Goal: Learn about a topic: Learn about a topic

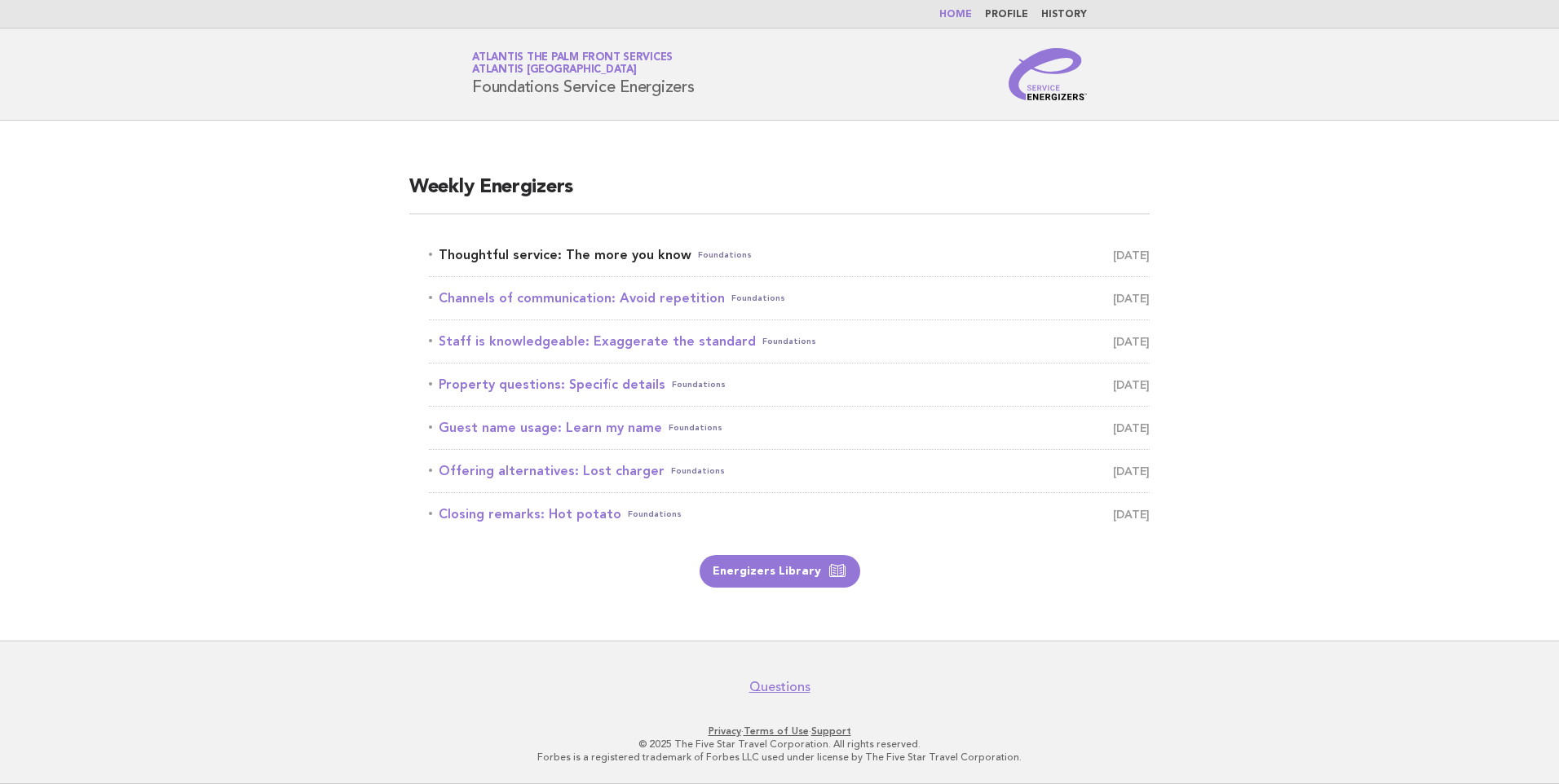
click at [568, 258] on link "Thoughtful service: The more you know Foundations September 24" at bounding box center [789, 254] width 721 height 23
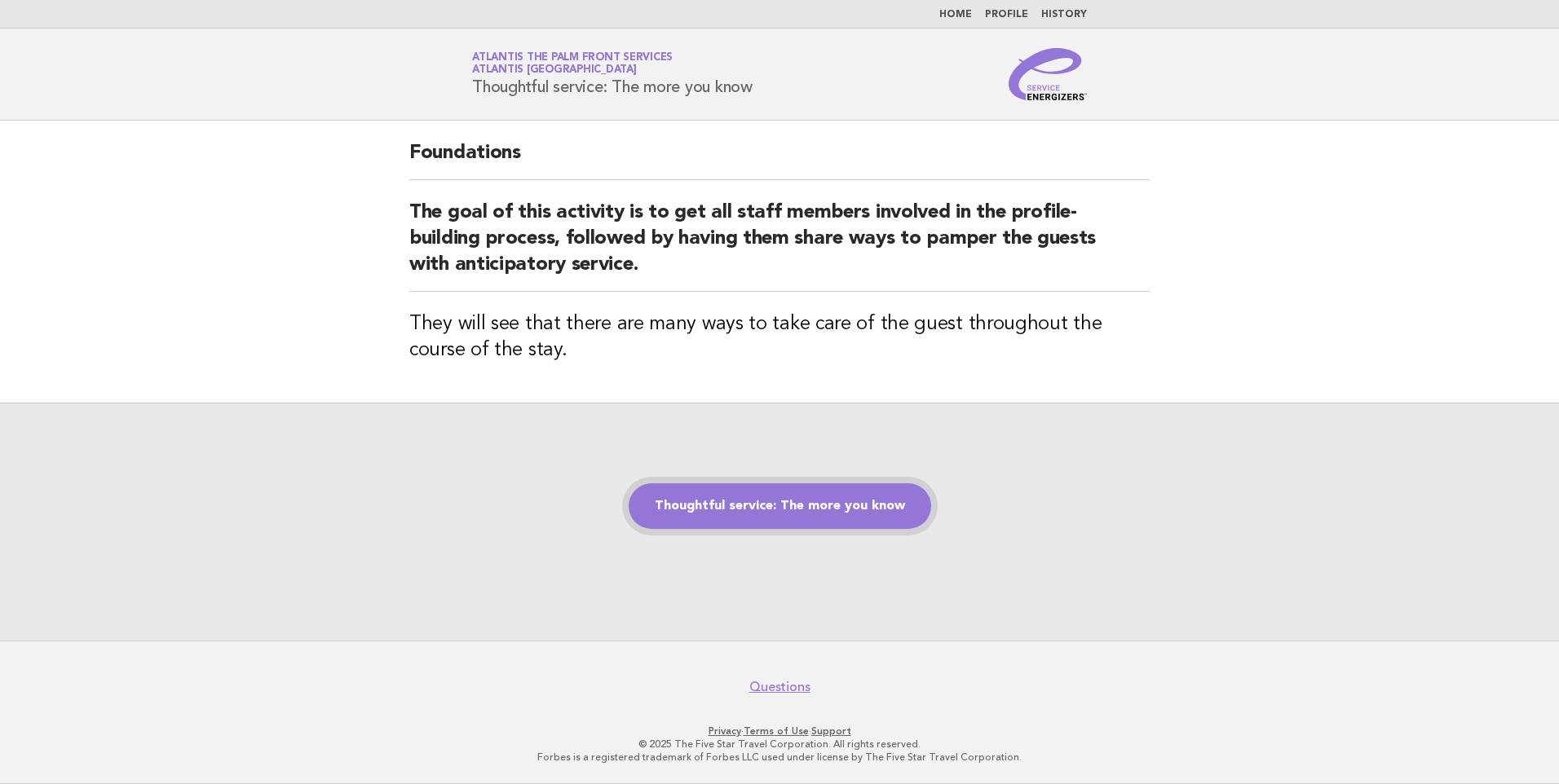
click at [788, 496] on link "Thoughtful service: The more you know" at bounding box center [780, 506] width 302 height 45
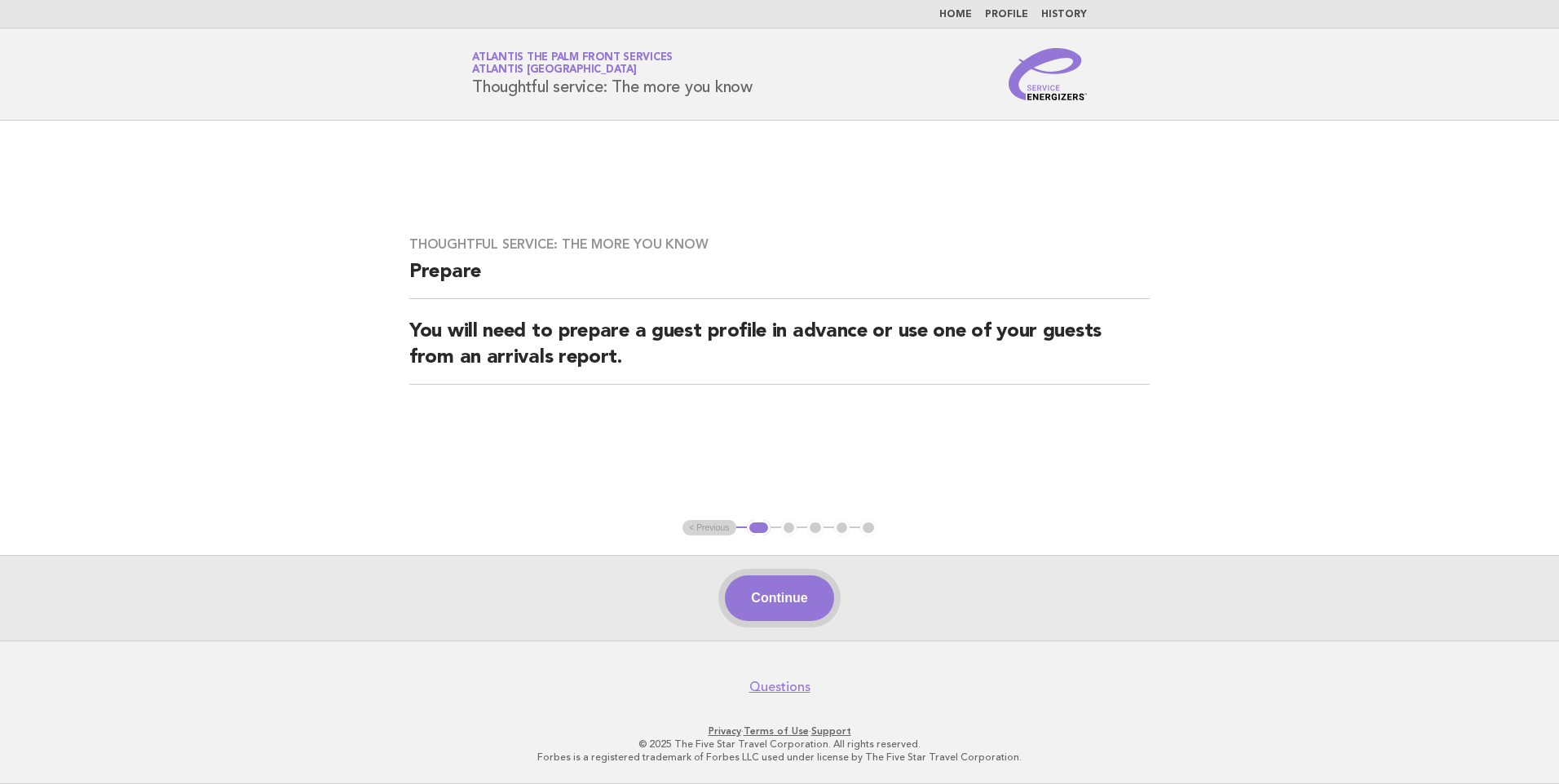
click at [810, 608] on button "Continue" at bounding box center [780, 598] width 109 height 45
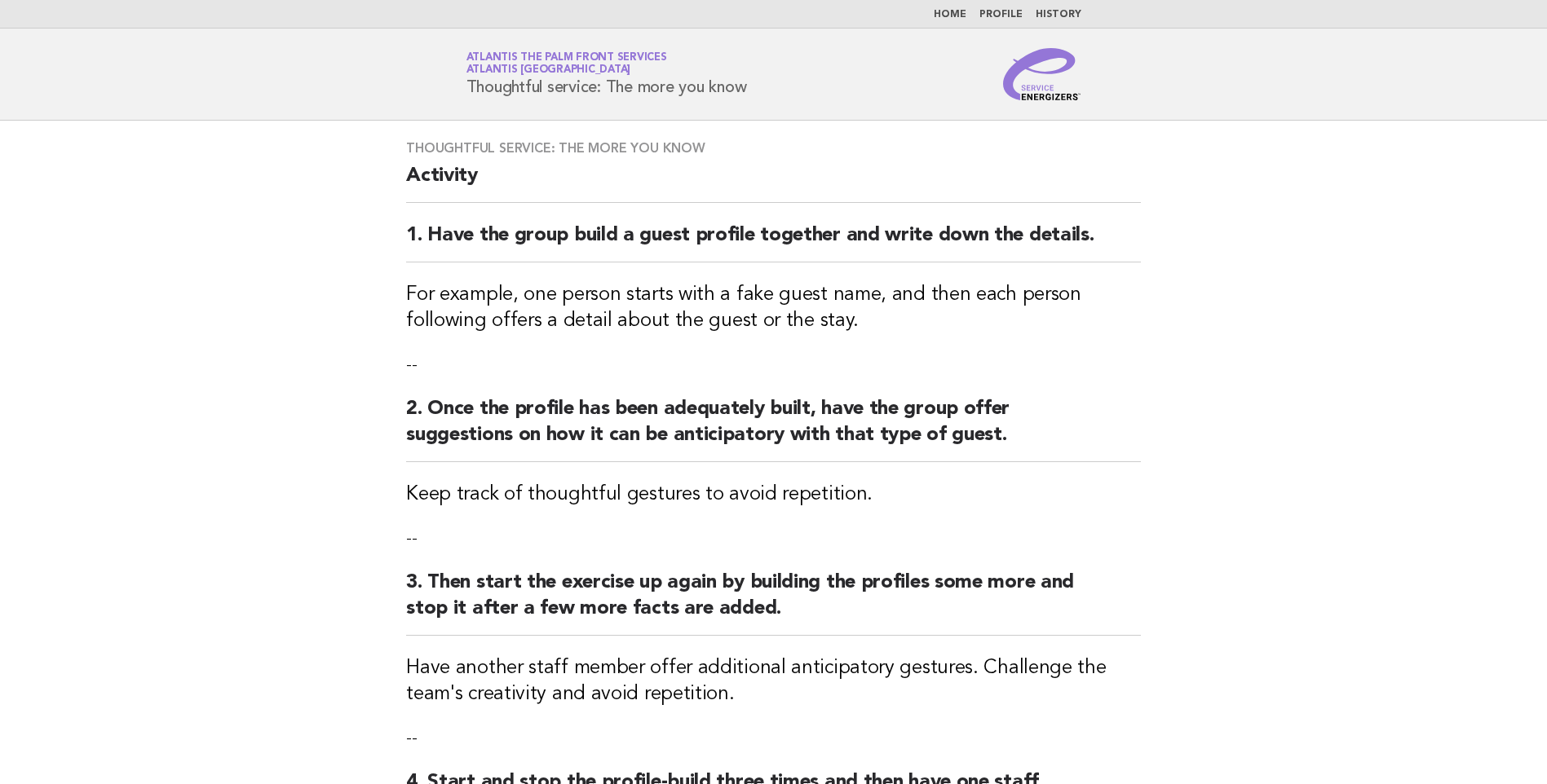
scroll to position [400, 0]
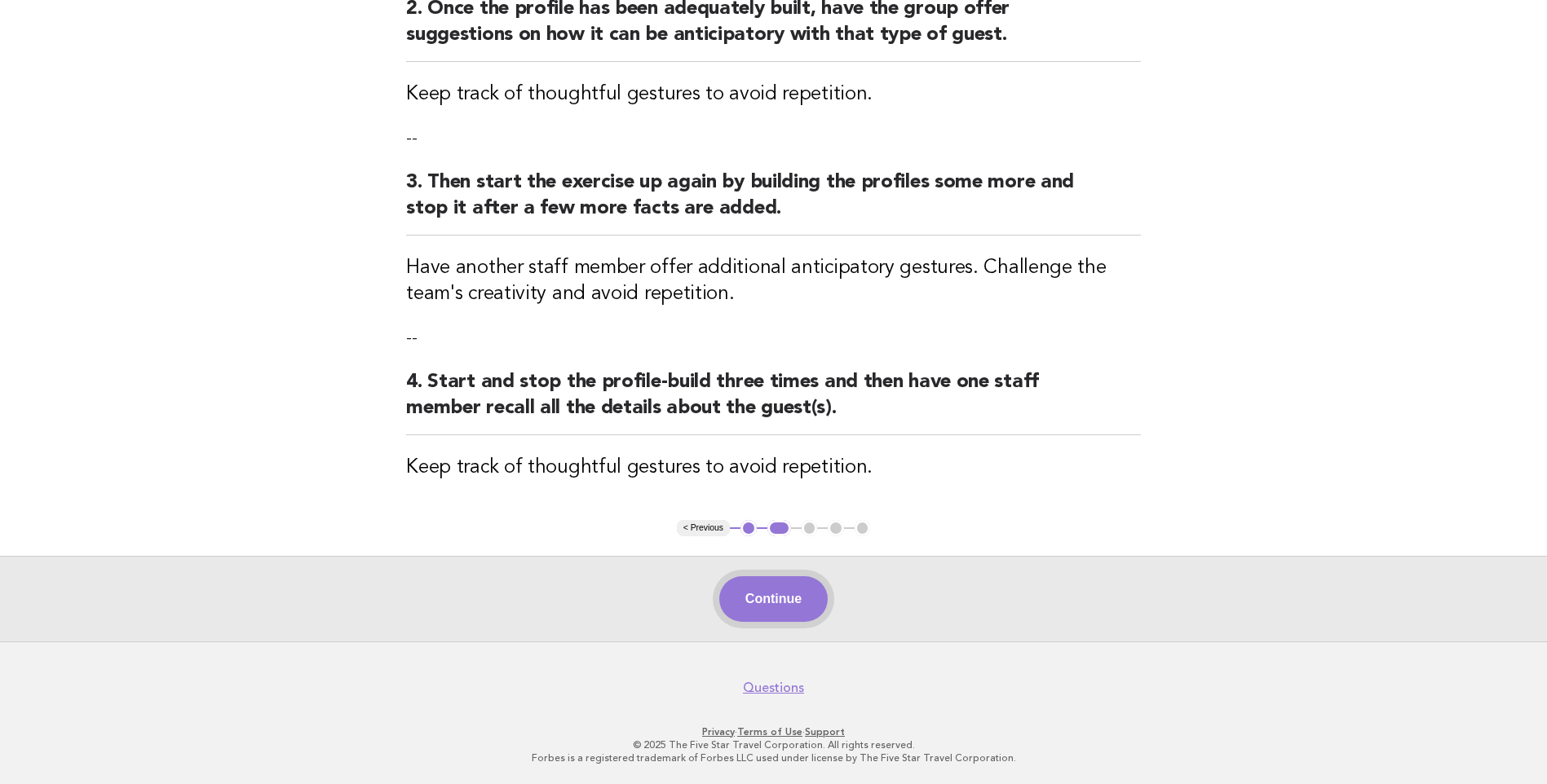
click at [780, 598] on button "Continue" at bounding box center [774, 599] width 109 height 45
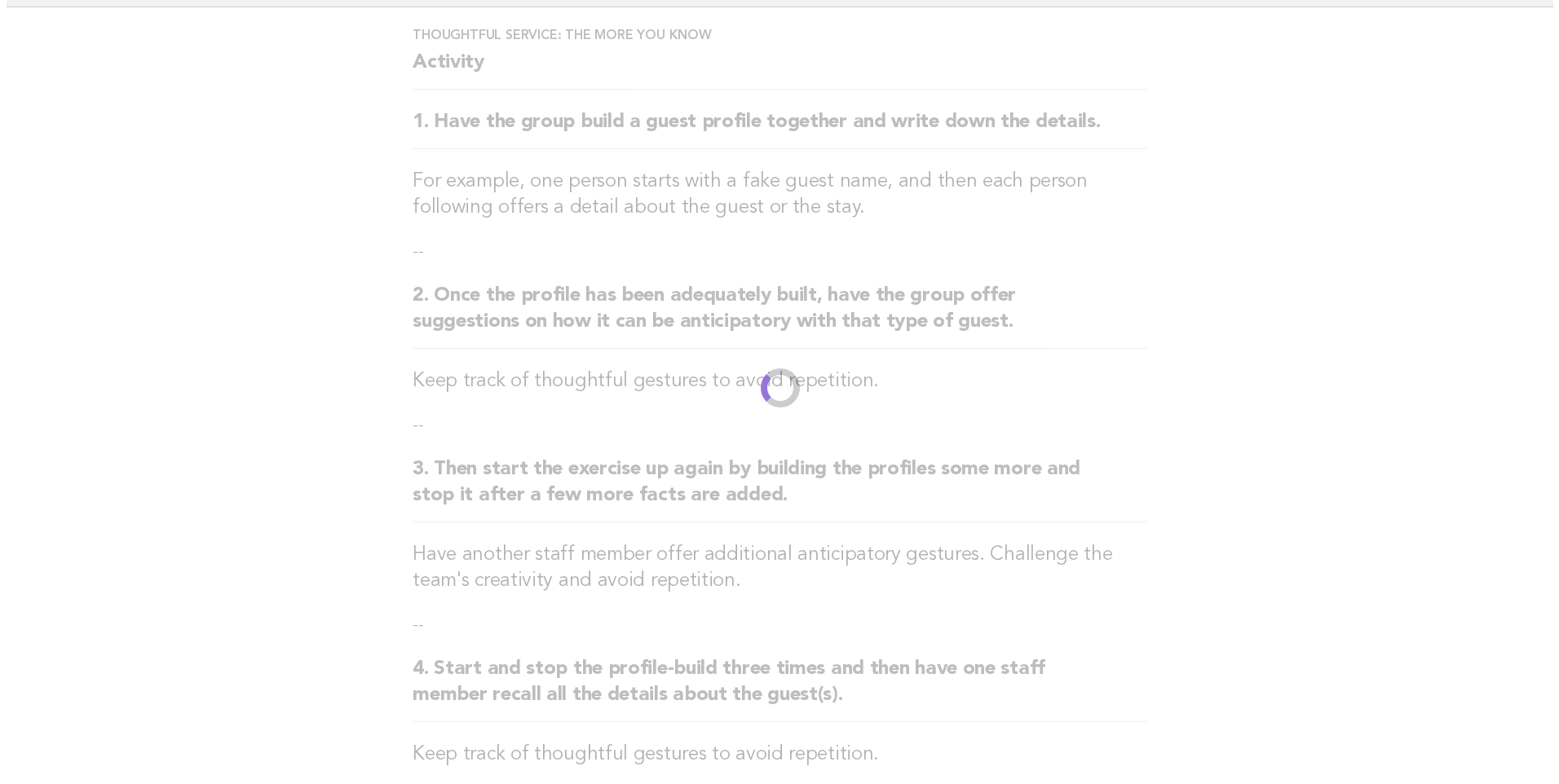
scroll to position [0, 0]
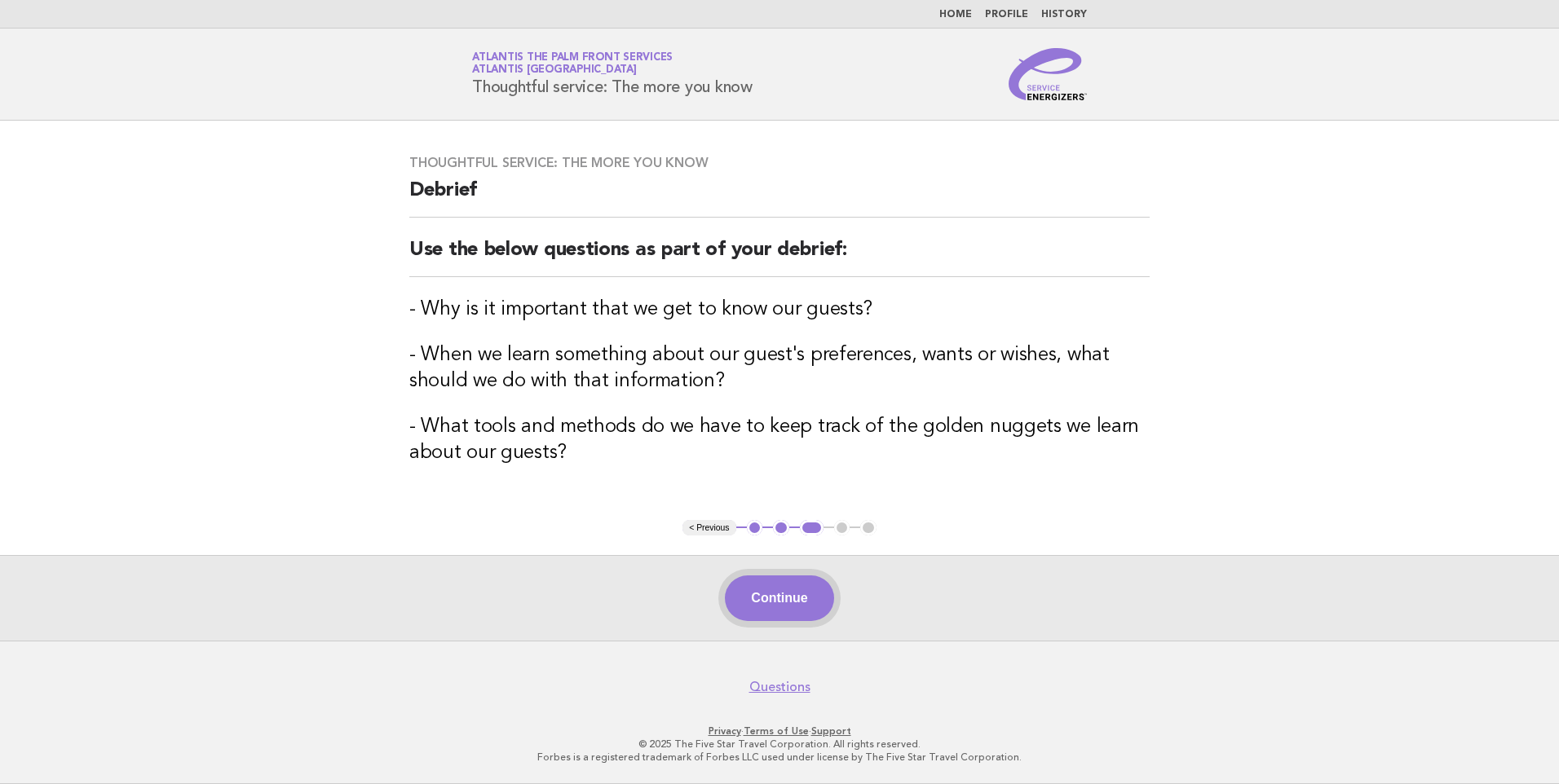
drag, startPoint x: 780, startPoint y: 598, endPoint x: 504, endPoint y: 113, distance: 558.0
click at [782, 598] on button "Continue" at bounding box center [780, 598] width 109 height 45
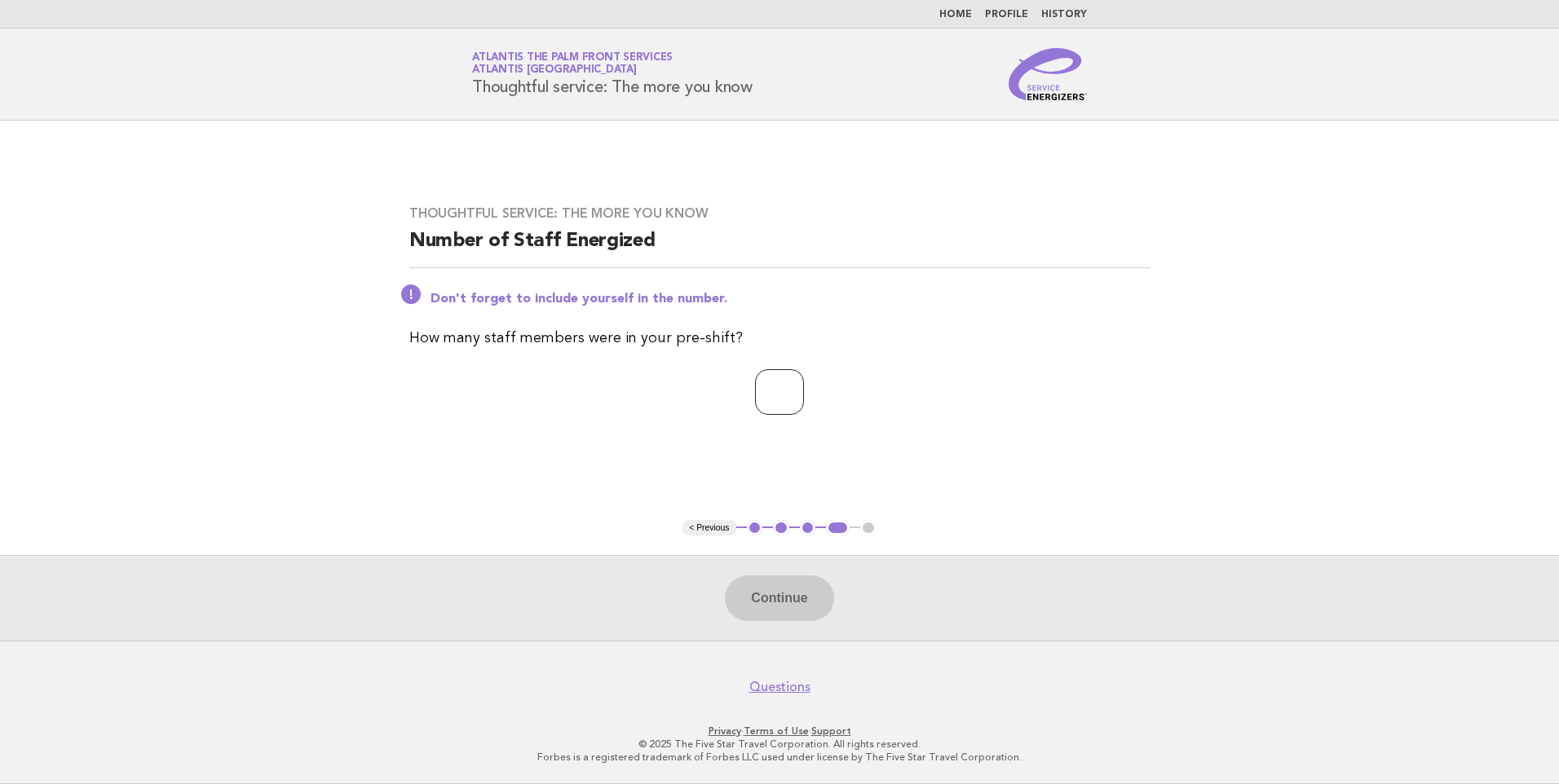
click at [781, 403] on input "number" at bounding box center [780, 392] width 49 height 45
type input "*"
click at [780, 601] on button "Continue" at bounding box center [780, 598] width 109 height 45
